Goal: Find specific page/section: Find specific page/section

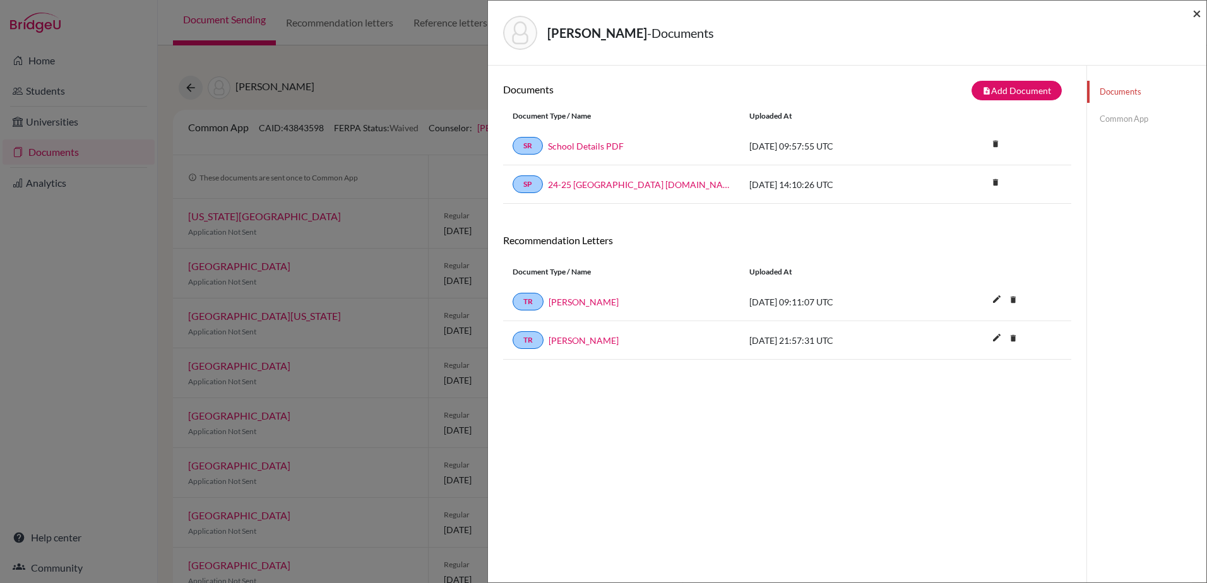
click at [1194, 18] on span "×" at bounding box center [1197, 13] width 9 height 18
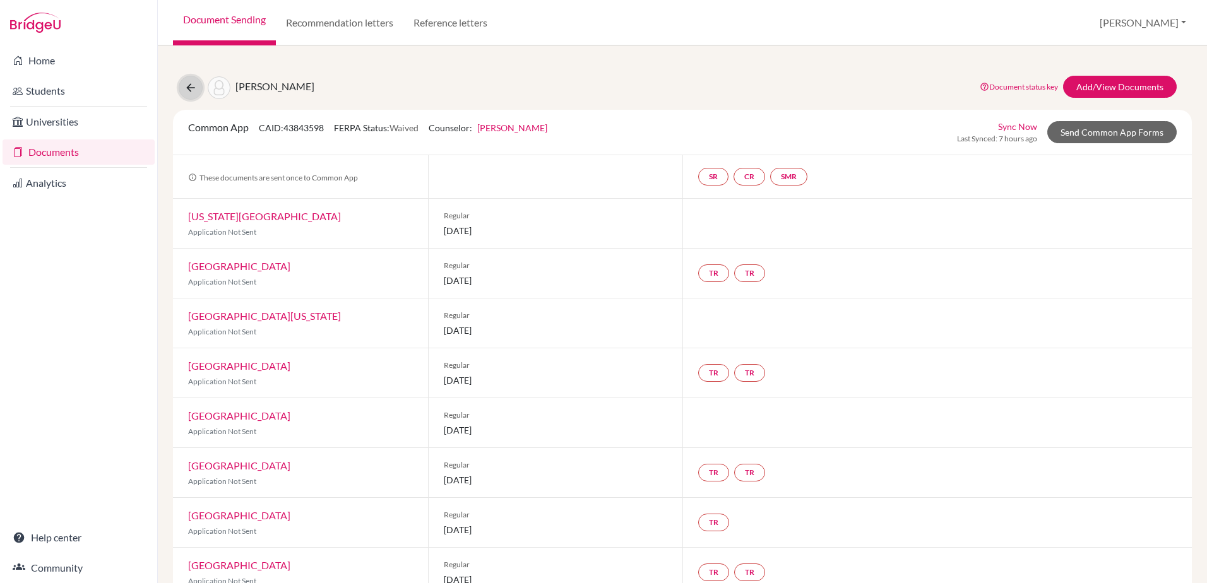
click at [192, 88] on icon at bounding box center [190, 87] width 13 height 13
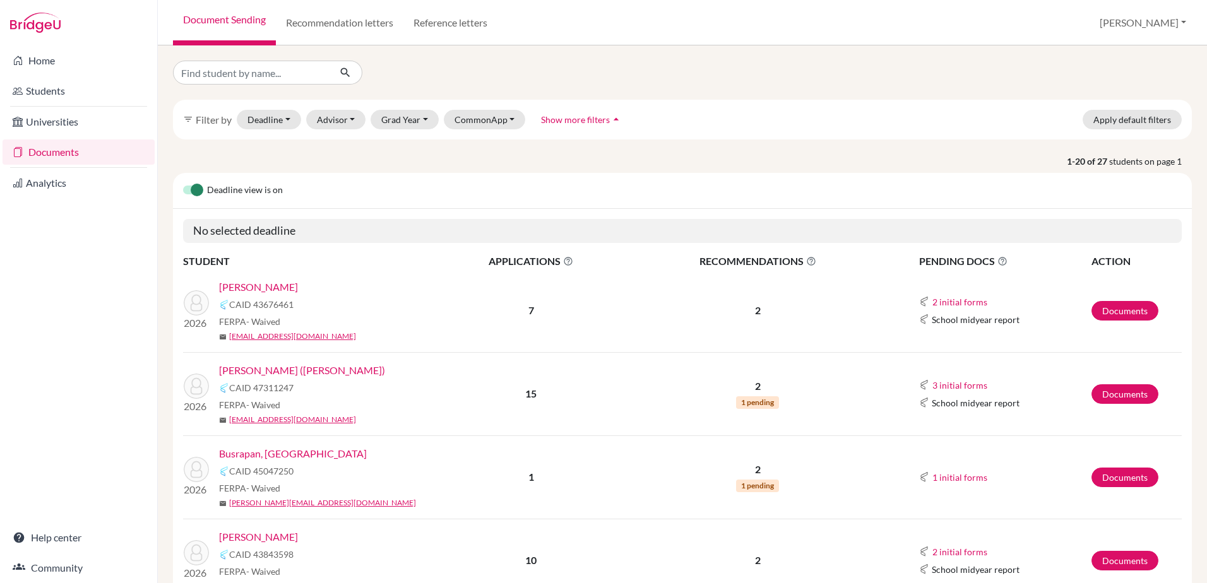
drag, startPoint x: 55, startPoint y: 87, endPoint x: 187, endPoint y: 100, distance: 132.6
click at [56, 87] on link "Students" at bounding box center [79, 90] width 152 height 25
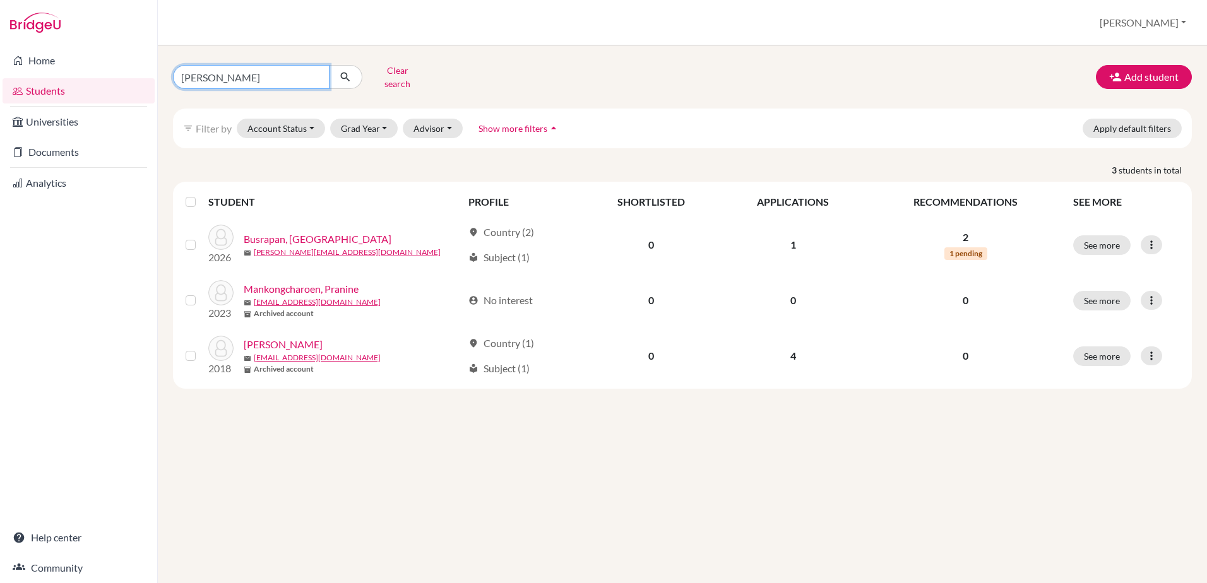
drag, startPoint x: 261, startPoint y: 76, endPoint x: 154, endPoint y: 80, distance: 106.8
click at [154, 80] on div "Home Students Universities Documents Analytics Help center Community Students o…" at bounding box center [603, 291] width 1207 height 583
type input "edis"
click button "submit" at bounding box center [345, 77] width 33 height 24
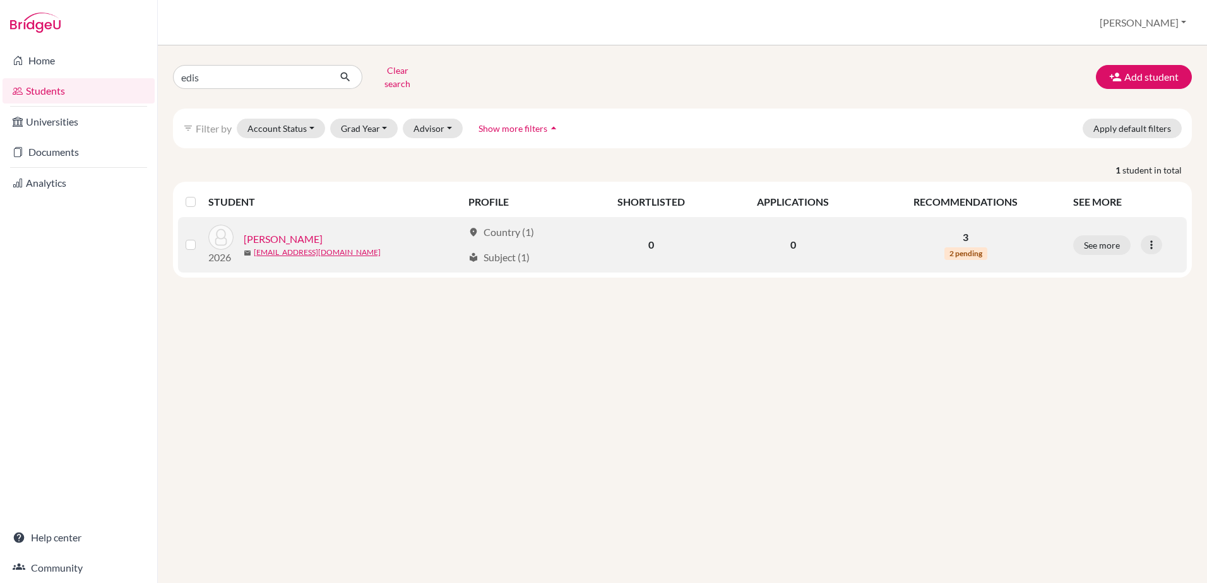
click at [287, 232] on link "[PERSON_NAME]" at bounding box center [283, 239] width 79 height 15
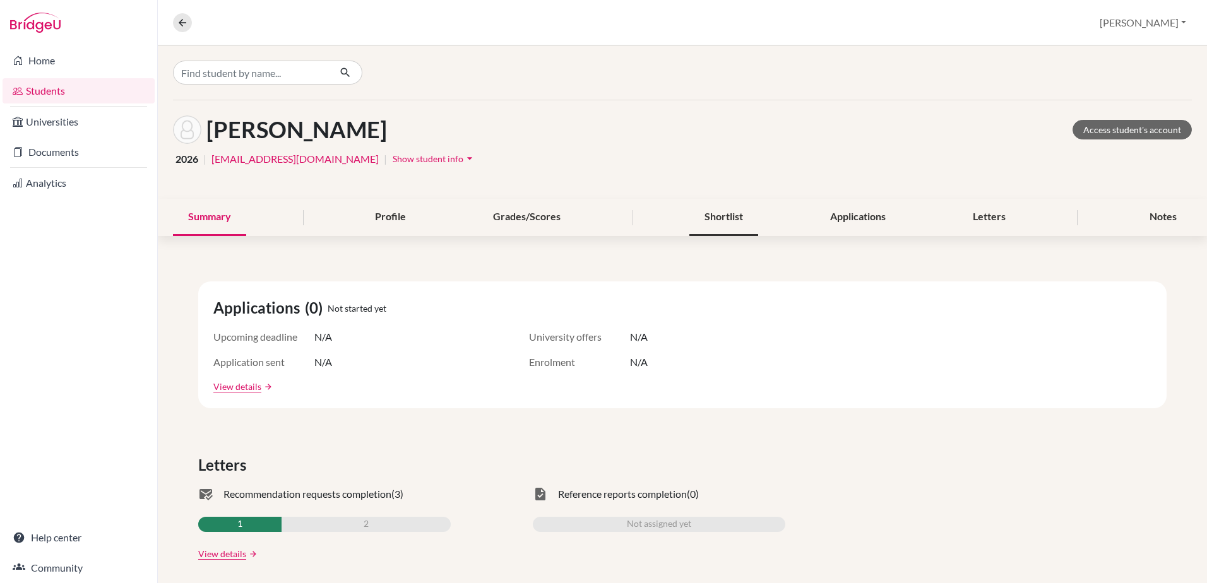
click at [715, 222] on div "Shortlist" at bounding box center [723, 217] width 69 height 37
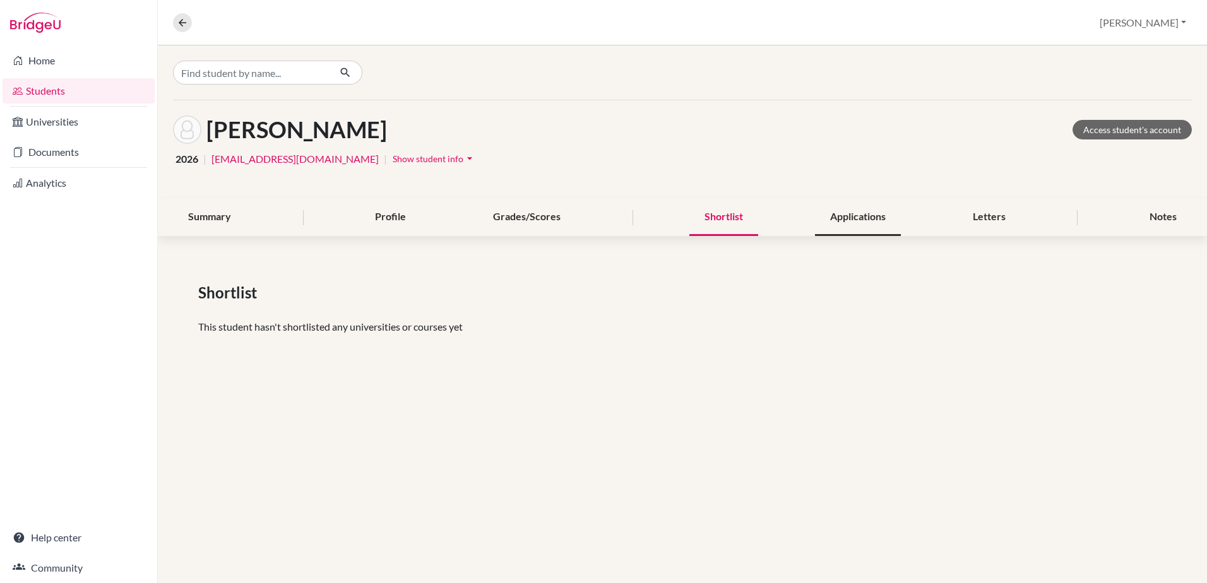
click at [837, 230] on div "Applications" at bounding box center [858, 217] width 86 height 37
click at [467, 218] on div "Summary Profile Grades/Scores Shortlist Applications Letters Notes" at bounding box center [682, 217] width 1019 height 37
click at [227, 225] on div "Summary" at bounding box center [209, 217] width 73 height 37
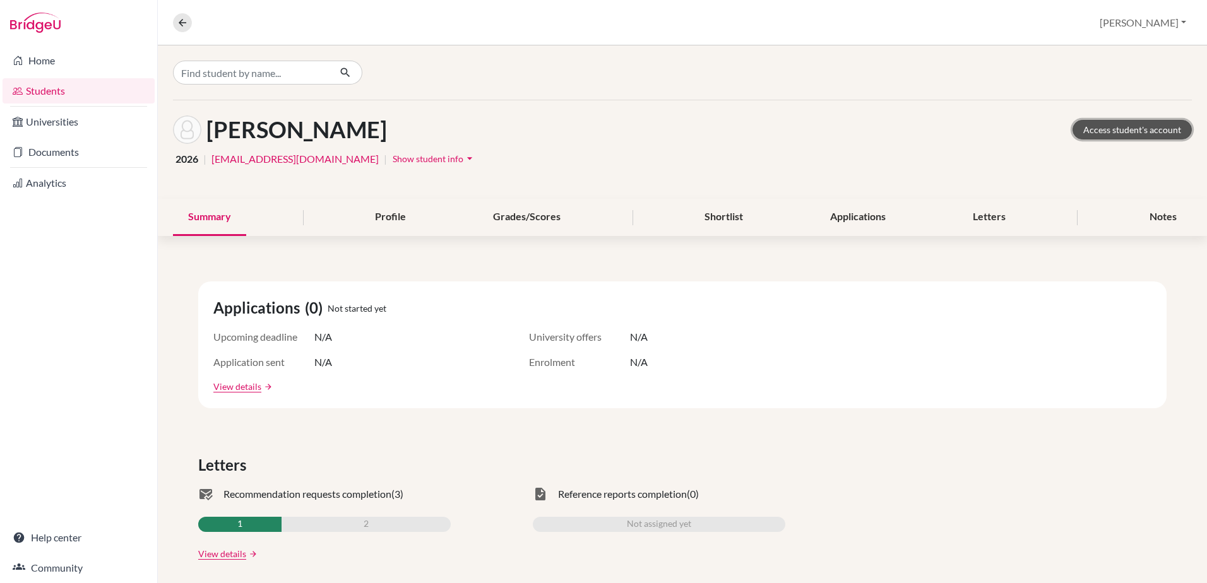
click at [1121, 128] on link "Access student's account" at bounding box center [1132, 130] width 119 height 20
